Goal: Communication & Community: Answer question/provide support

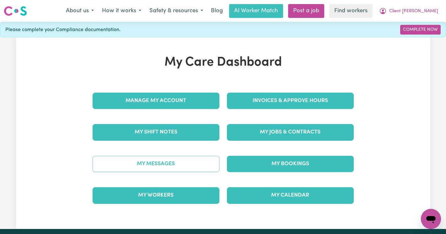
click at [149, 163] on link "My Messages" at bounding box center [156, 164] width 127 height 16
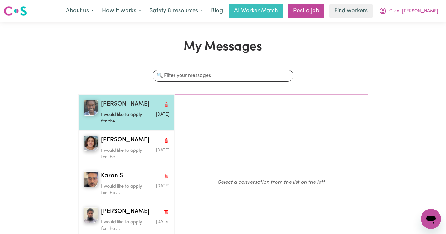
click at [129, 112] on p "I would like to apply for the ..." at bounding box center [124, 117] width 46 height 13
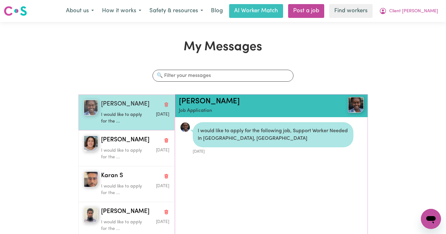
scroll to position [4, 0]
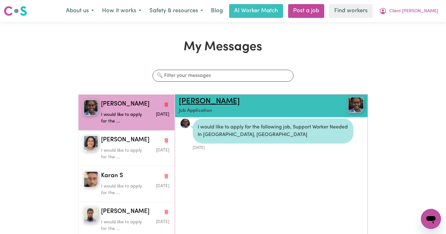
click at [183, 101] on link "[PERSON_NAME]" at bounding box center [209, 102] width 61 height 8
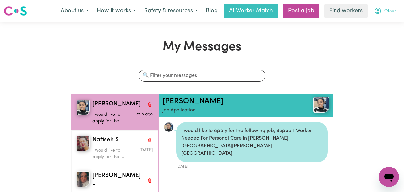
click at [388, 12] on span "Otour" at bounding box center [390, 11] width 12 height 7
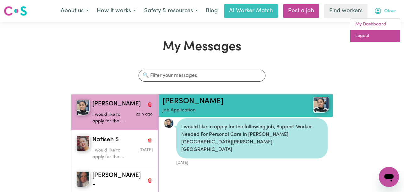
click at [379, 35] on link "Logout" at bounding box center [375, 36] width 50 height 12
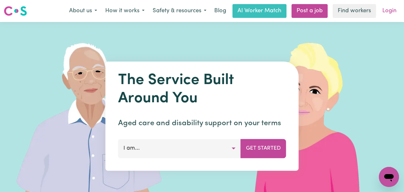
click at [397, 8] on link "Login" at bounding box center [389, 11] width 22 height 14
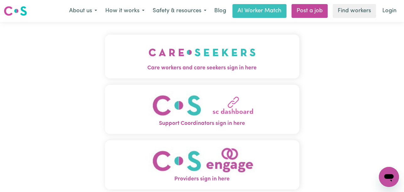
click at [111, 56] on button "Care workers and care seekers sign in here" at bounding box center [202, 57] width 194 height 44
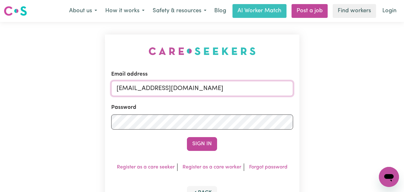
drag, startPoint x: 278, startPoint y: 88, endPoint x: 148, endPoint y: 88, distance: 129.3
click at [148, 88] on input "superuser~ClientHorsleyMCS@careseekers.com.au" at bounding box center [202, 88] width 182 height 15
paste input "SurinderCF"
type input "superuser~SurinderCF@careseekers.com.au"
click at [187, 137] on button "Sign In" at bounding box center [202, 144] width 30 height 14
